Goal: Check status

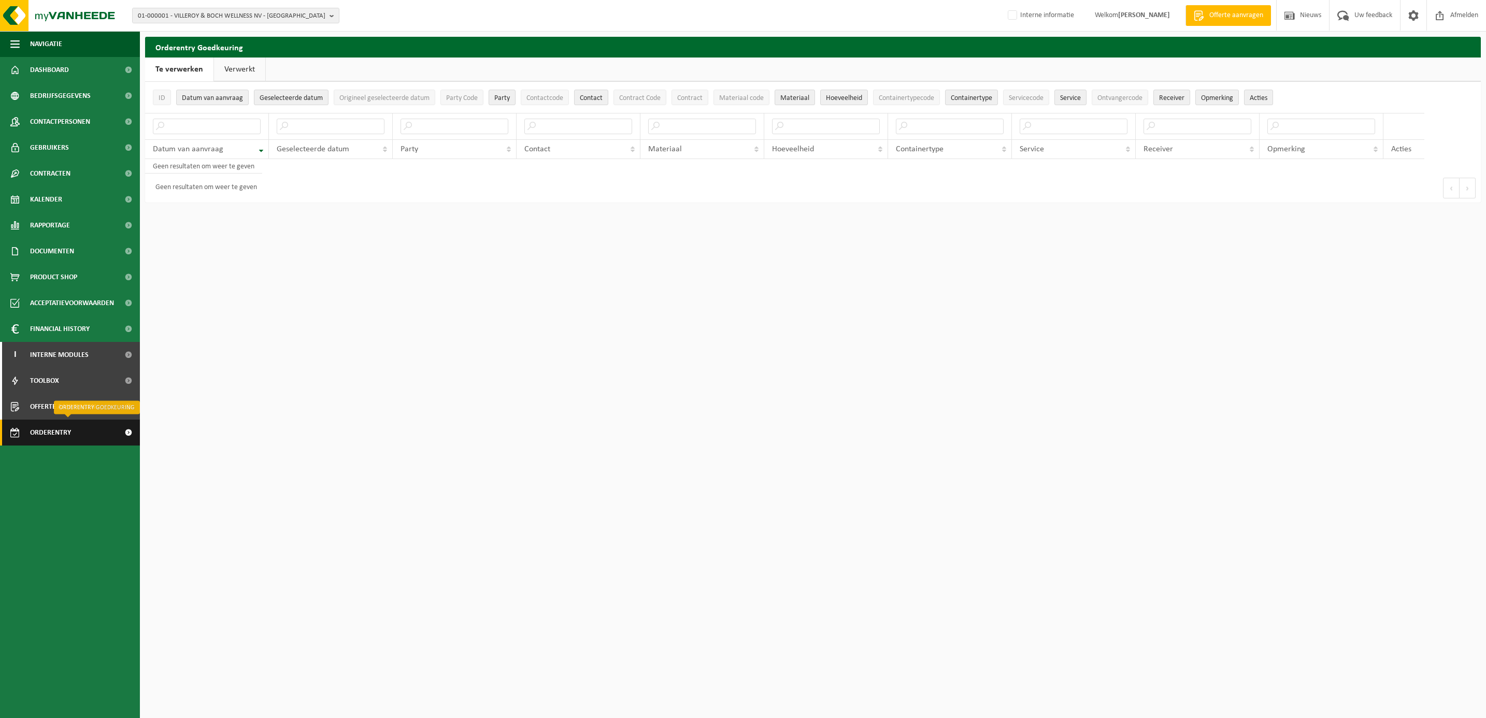
drag, startPoint x: 0, startPoint y: 0, endPoint x: 51, endPoint y: 420, distance: 423.2
click at [51, 420] on span "Orderentry Goedkeuring" at bounding box center [73, 433] width 87 height 26
